Goal: Transaction & Acquisition: Purchase product/service

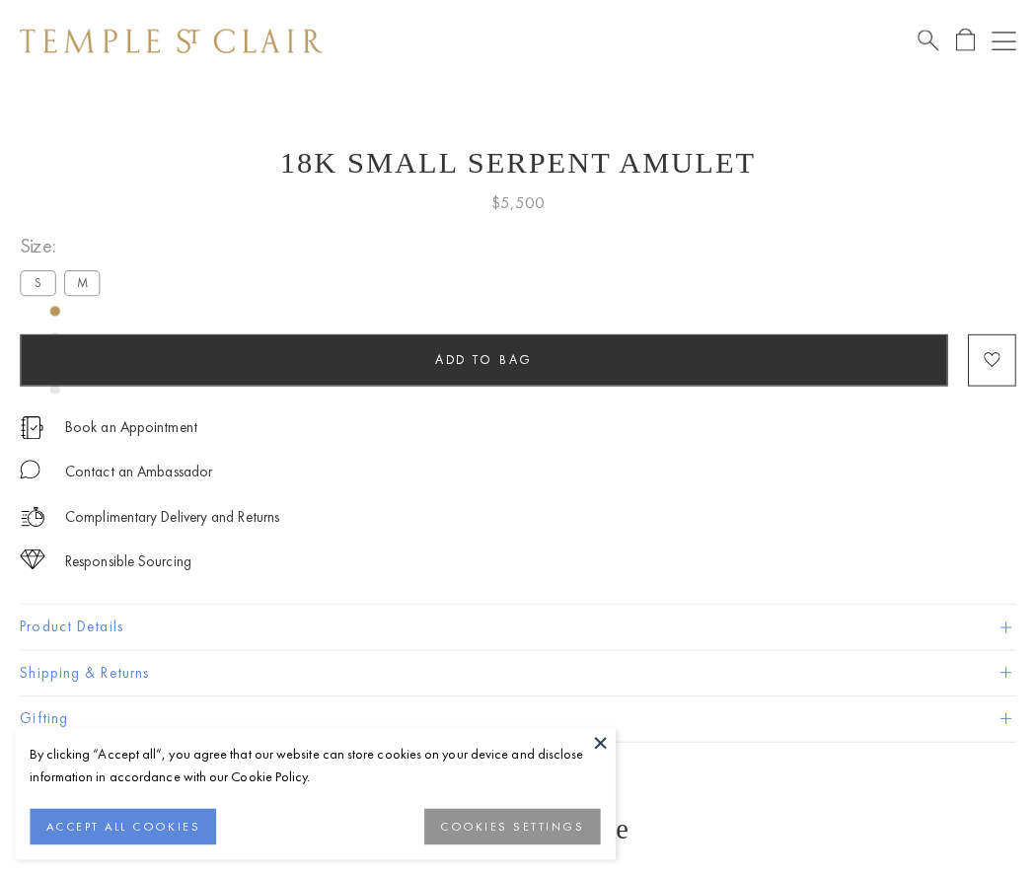
scroll to position [79, 0]
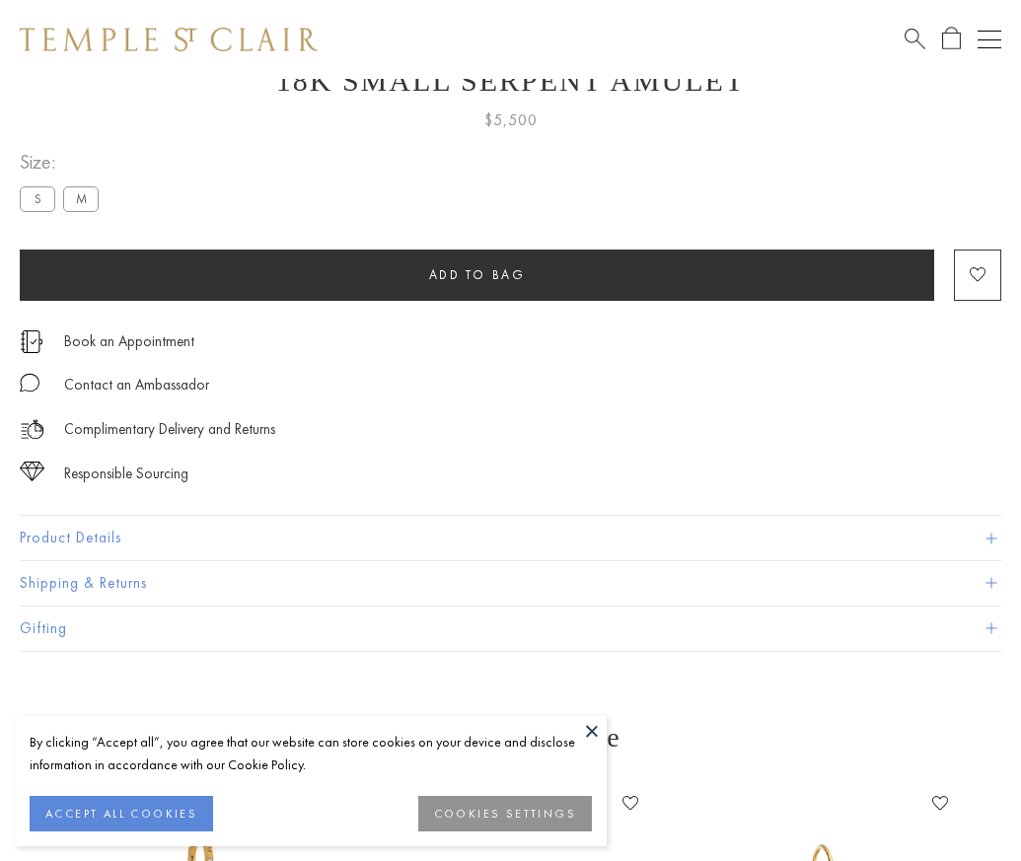
click at [476, 274] on span "Add to bag" at bounding box center [477, 274] width 97 height 17
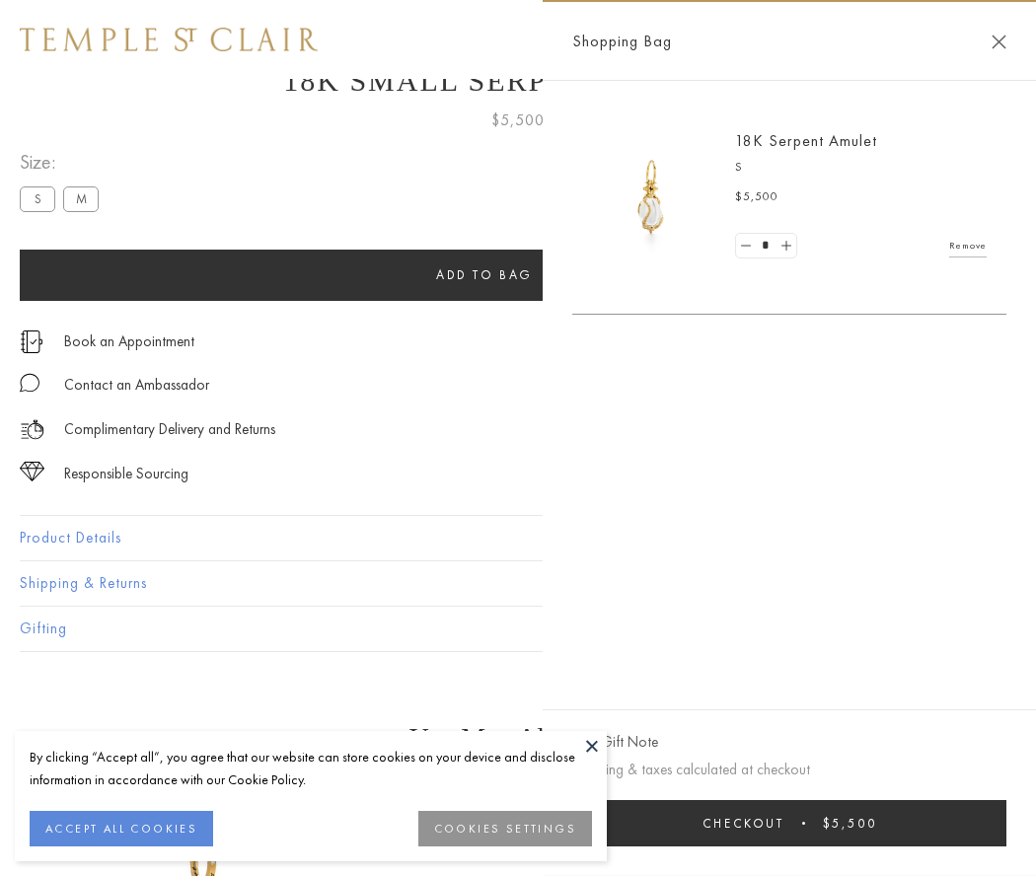
click at [825, 823] on button "Checkout $5,500" at bounding box center [789, 823] width 434 height 46
